Goal: Task Accomplishment & Management: Manage account settings

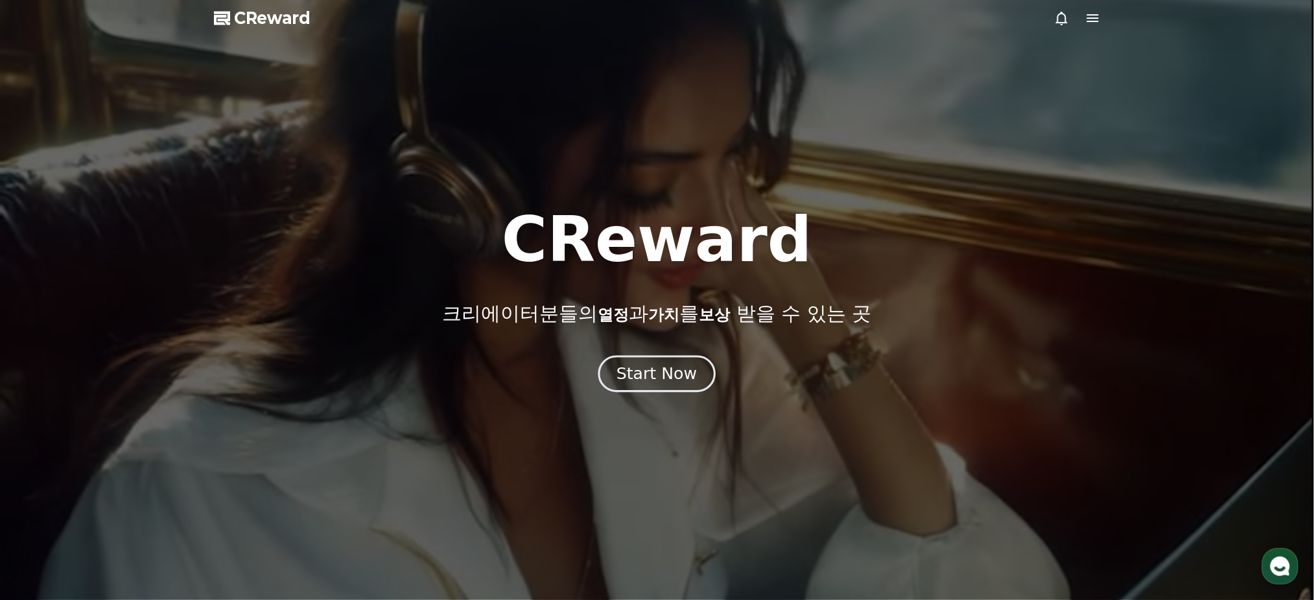
click at [650, 358] on button "Start Now" at bounding box center [656, 374] width 117 height 37
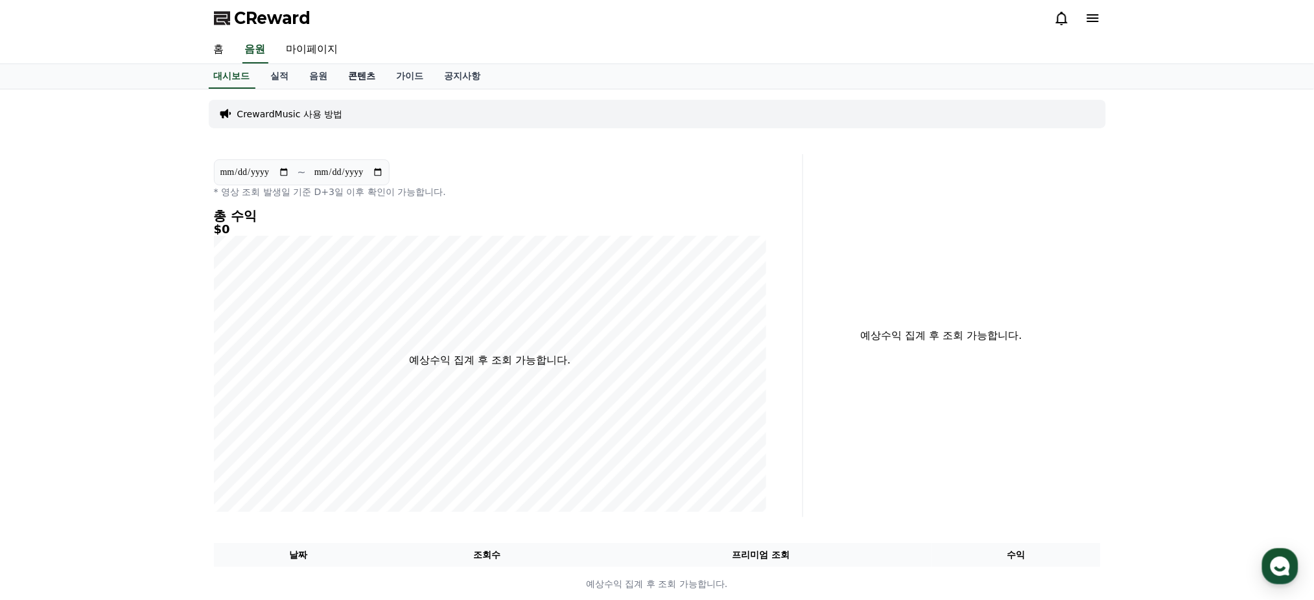
click at [370, 72] on link "콘텐츠" at bounding box center [362, 76] width 48 height 25
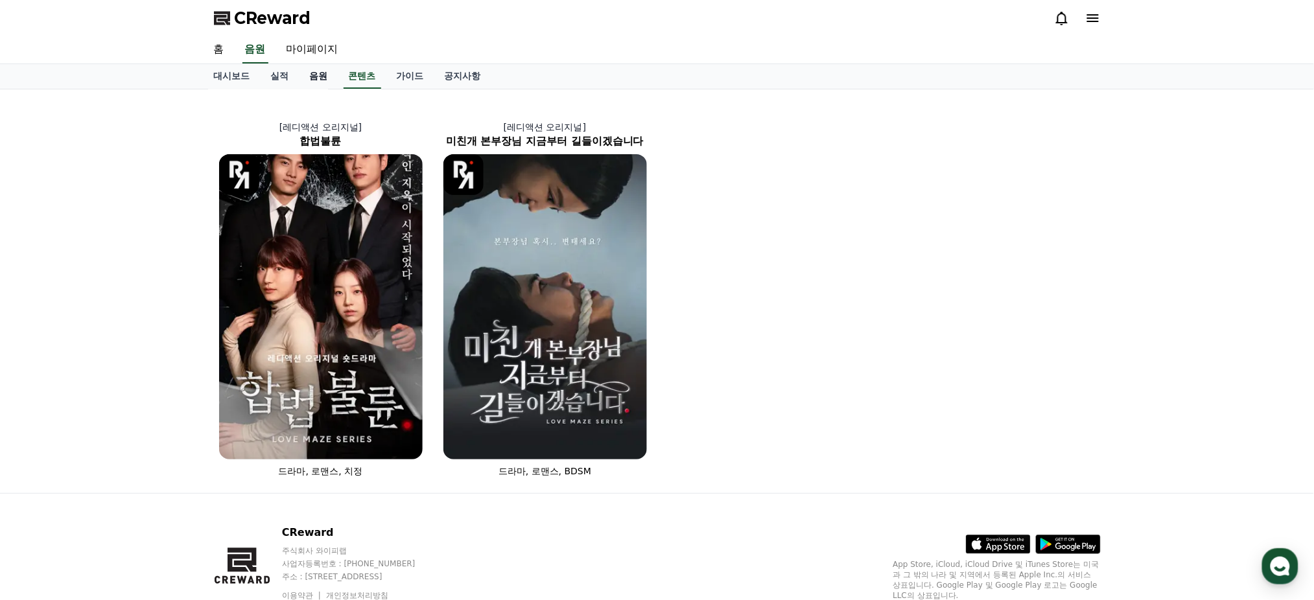
click at [327, 78] on link "음원" at bounding box center [319, 76] width 39 height 25
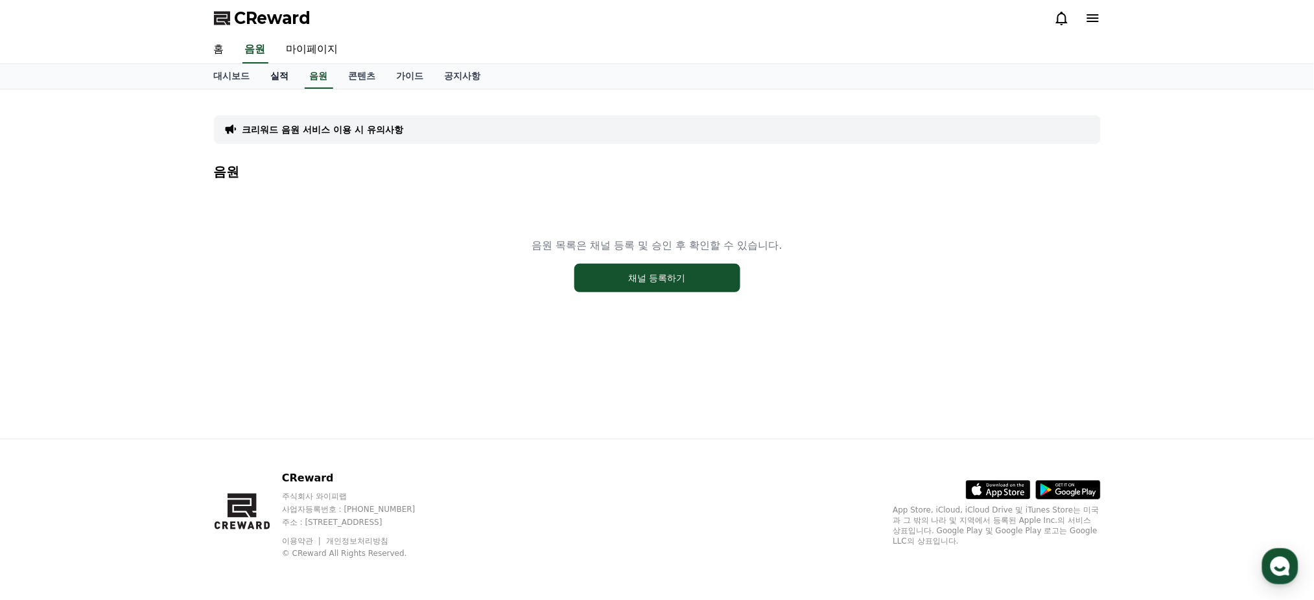
click at [285, 74] on link "실적" at bounding box center [280, 76] width 39 height 25
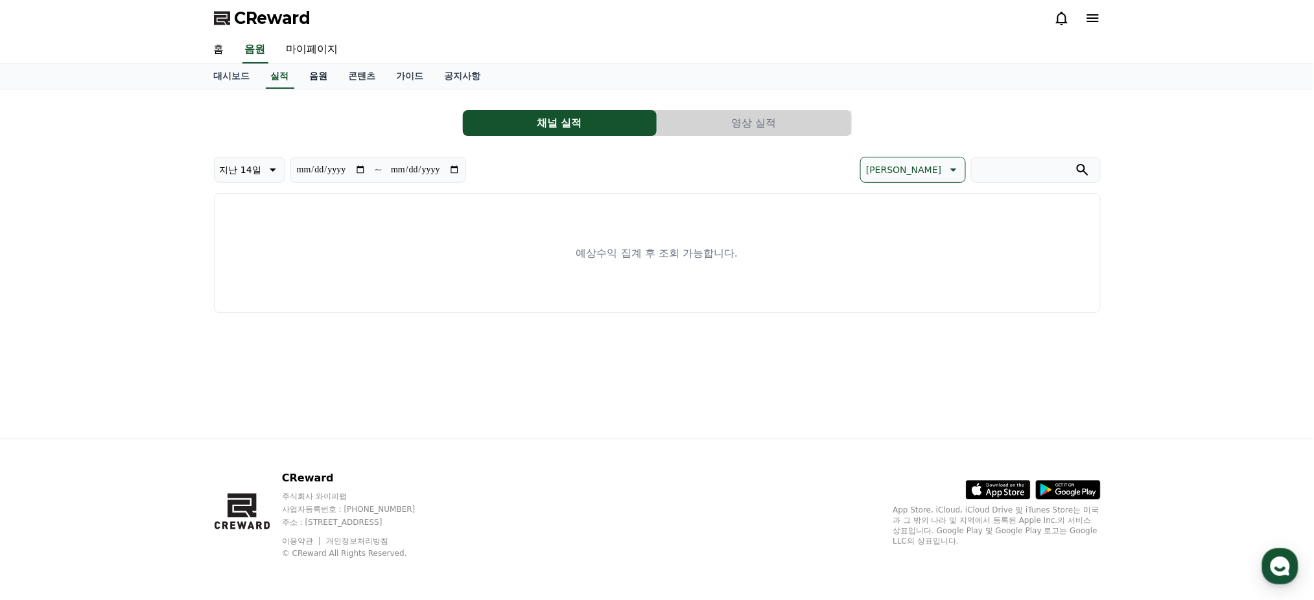
click at [326, 78] on link "음원" at bounding box center [319, 76] width 39 height 25
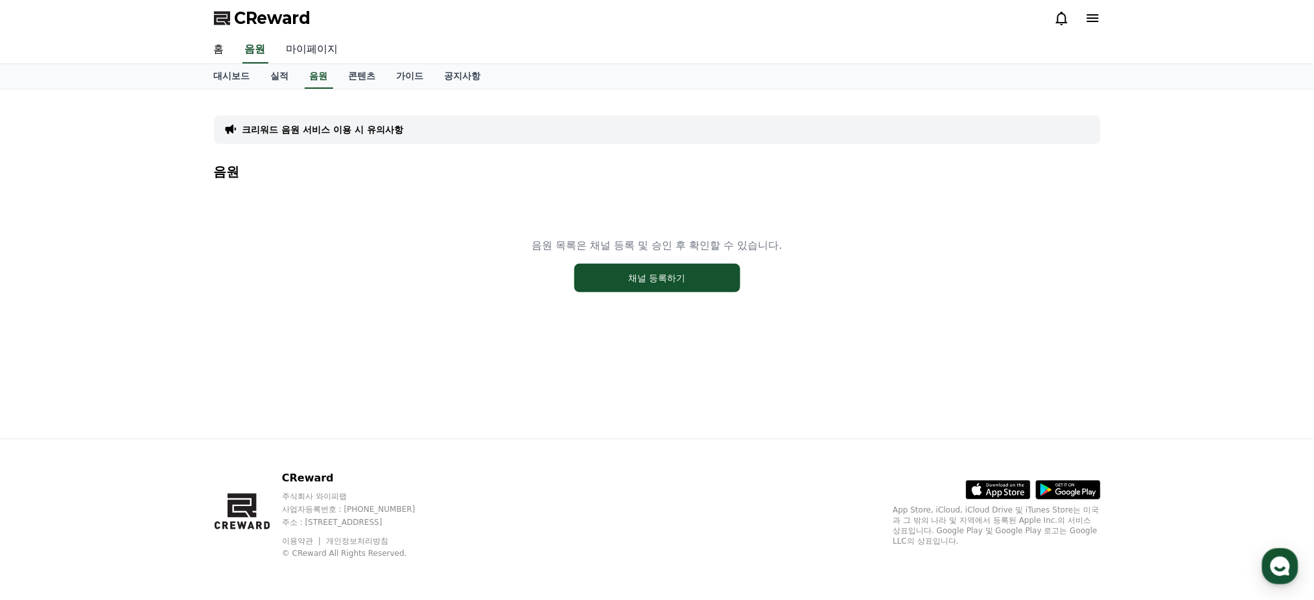
click at [314, 49] on link "마이페이지" at bounding box center [312, 49] width 73 height 27
select select "**********"
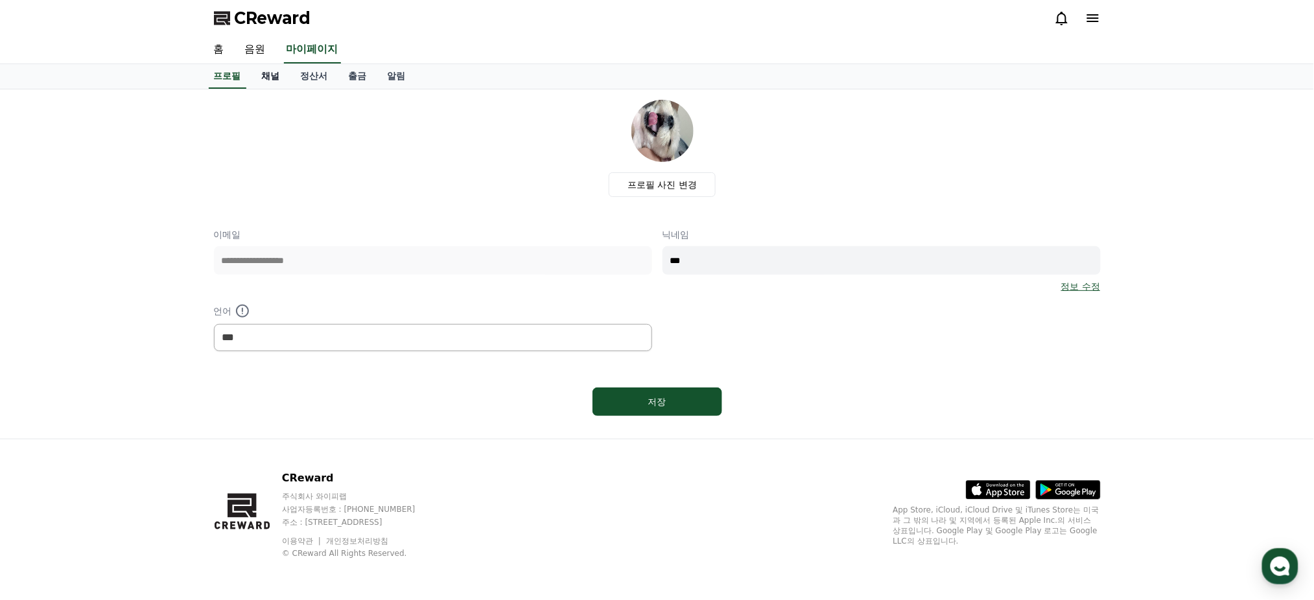
click at [265, 74] on link "채널" at bounding box center [271, 76] width 39 height 25
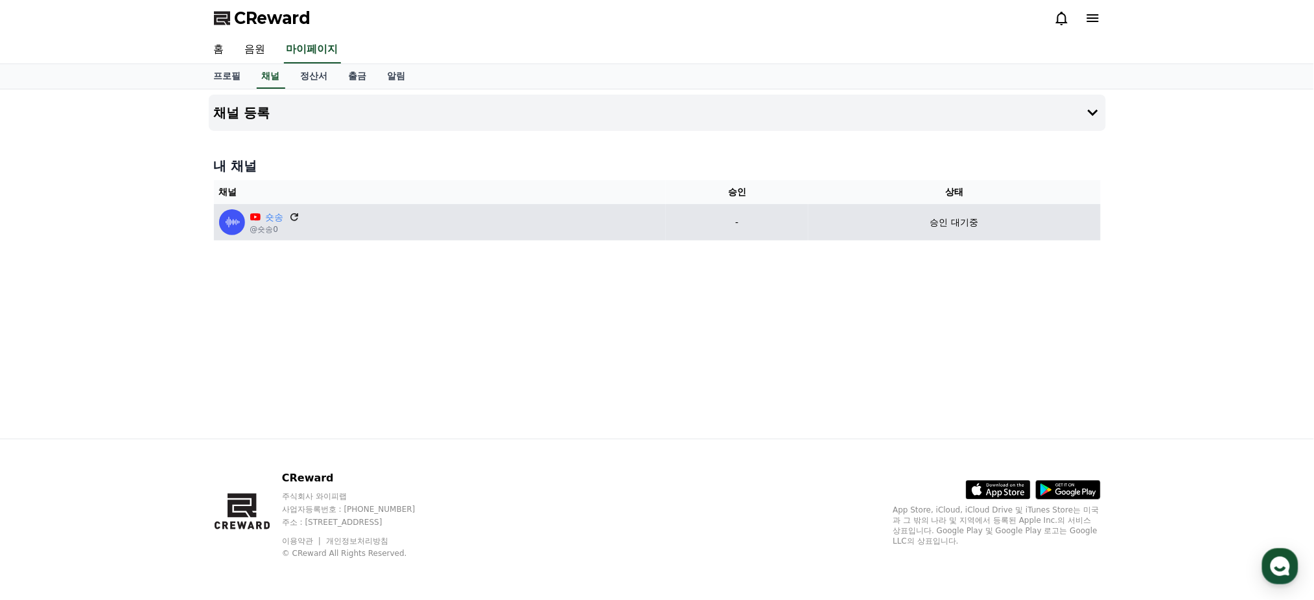
click at [289, 212] on icon at bounding box center [295, 217] width 12 height 12
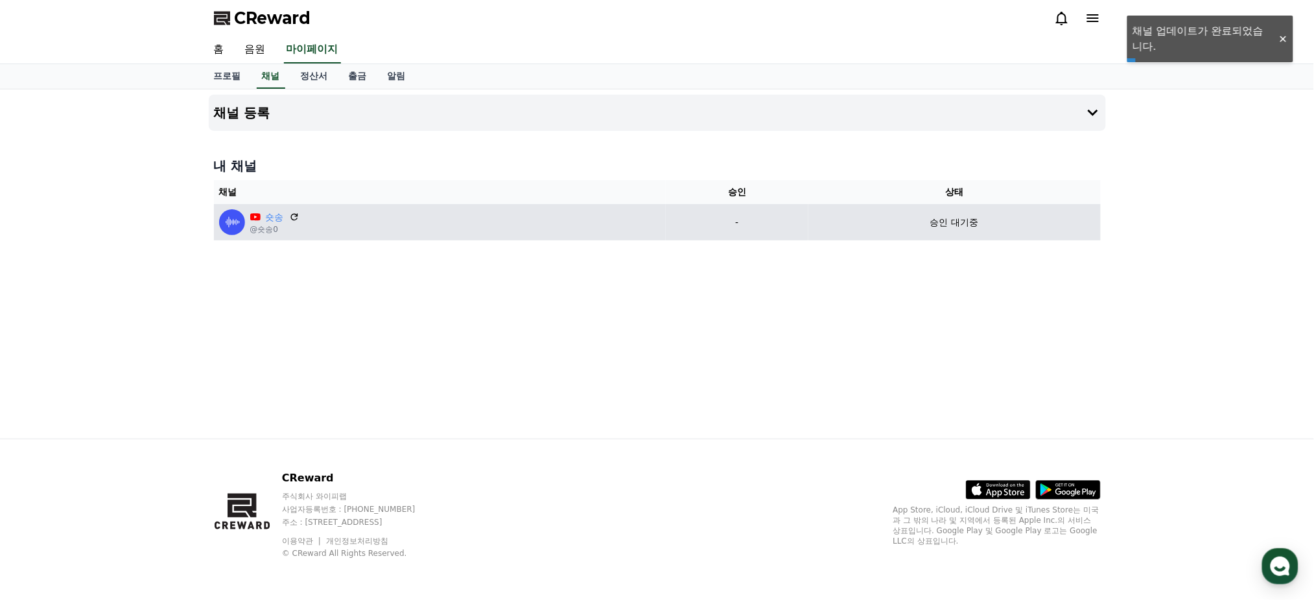
drag, startPoint x: 953, startPoint y: 226, endPoint x: 1041, endPoint y: 226, distance: 88.8
click at [1041, 226] on div "승인 대기중" at bounding box center [955, 223] width 282 height 14
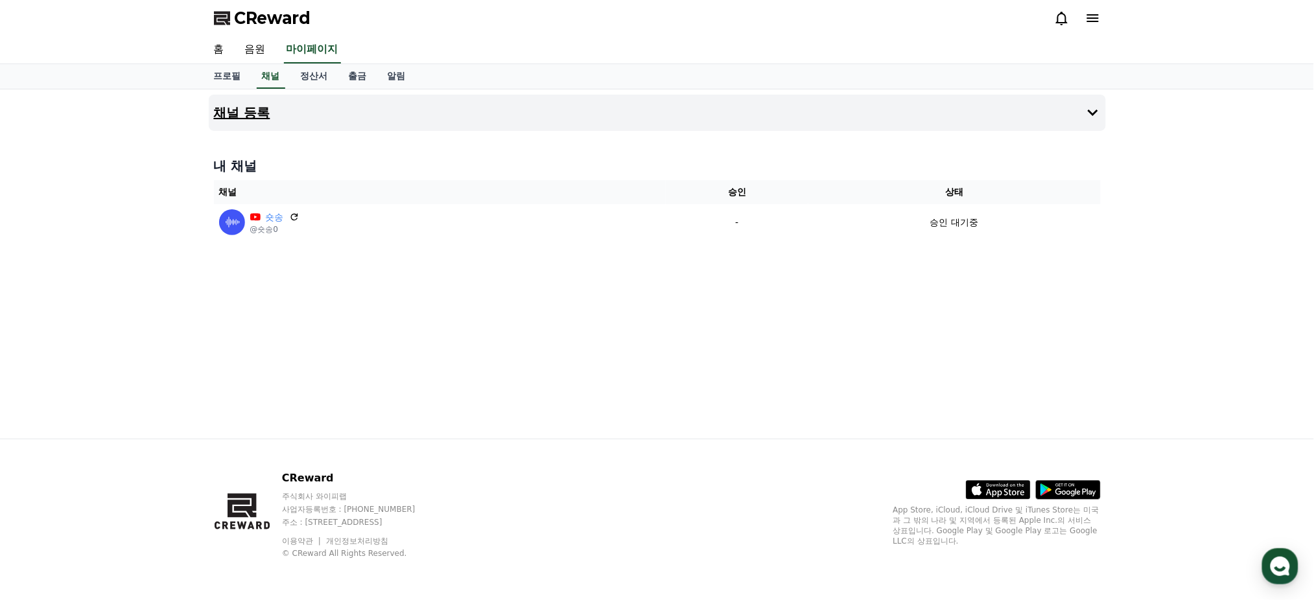
click at [1096, 118] on icon at bounding box center [1093, 113] width 16 height 16
